Goal: Complete application form: Complete application form

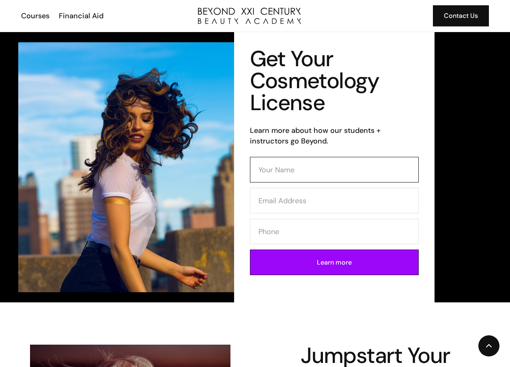
click at [284, 166] on input "Contact Form (Cosmo)" at bounding box center [334, 170] width 169 height 26
type input "Iris Amador"
type input "3235993768"
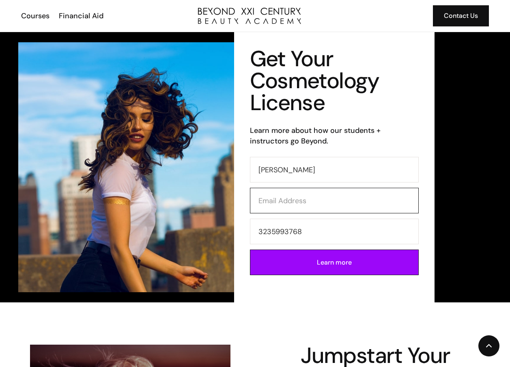
click at [296, 202] on input "Contact Form (Cosmo)" at bounding box center [334, 201] width 169 height 26
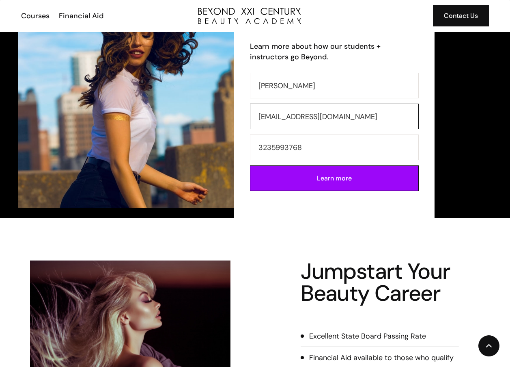
scroll to position [81, 0]
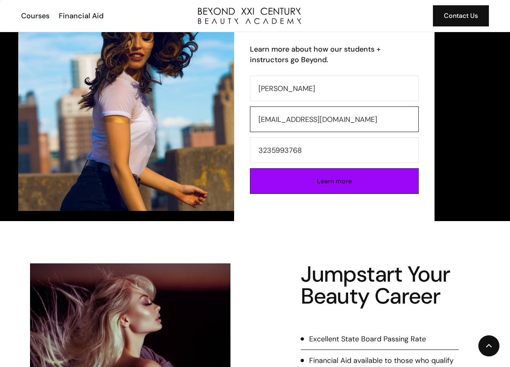
type input "jossyri@gmail.com"
click at [336, 186] on input "Learn more" at bounding box center [334, 181] width 169 height 26
type input "Please wait..."
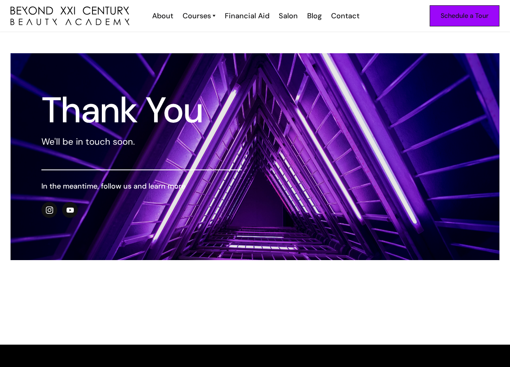
click at [463, 22] on link "Schedule a Tour" at bounding box center [465, 15] width 70 height 21
